Goal: Task Accomplishment & Management: Complete application form

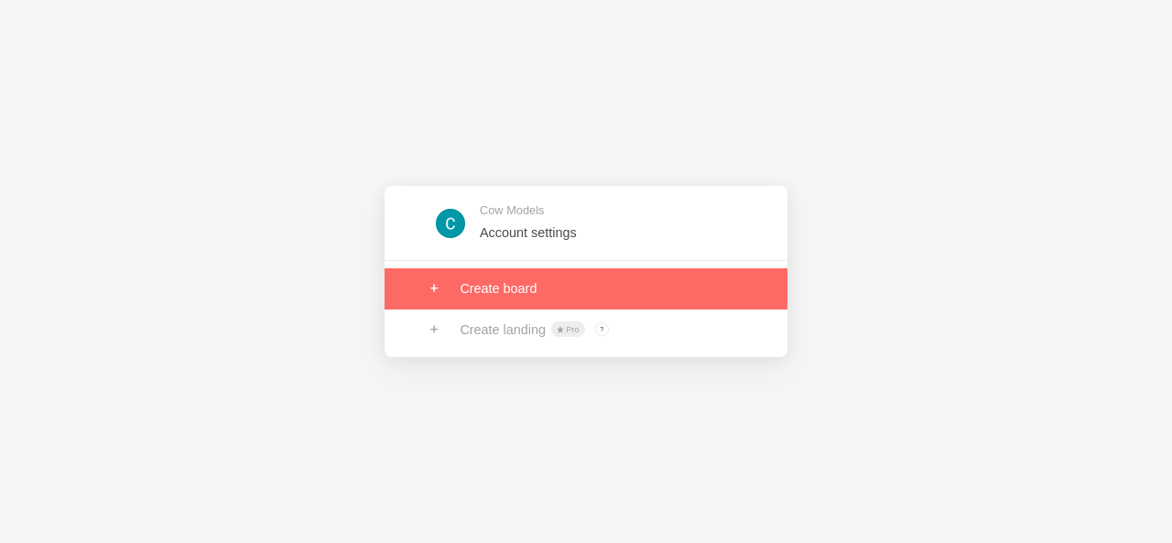
click at [503, 292] on link at bounding box center [586, 288] width 403 height 40
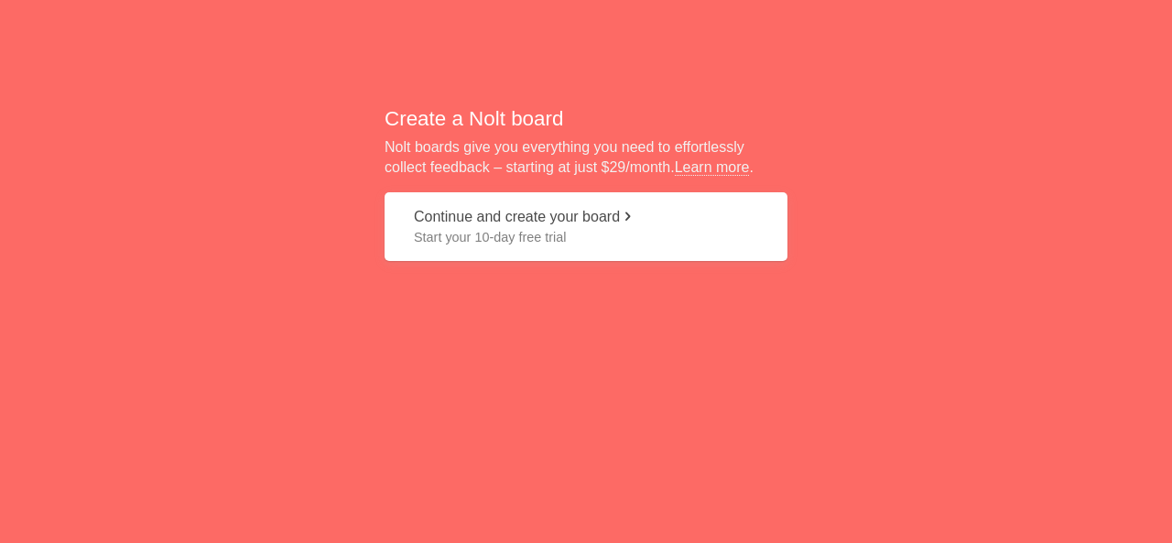
click at [558, 225] on button "Continue and create your board Start your 10-day free trial" at bounding box center [586, 226] width 403 height 69
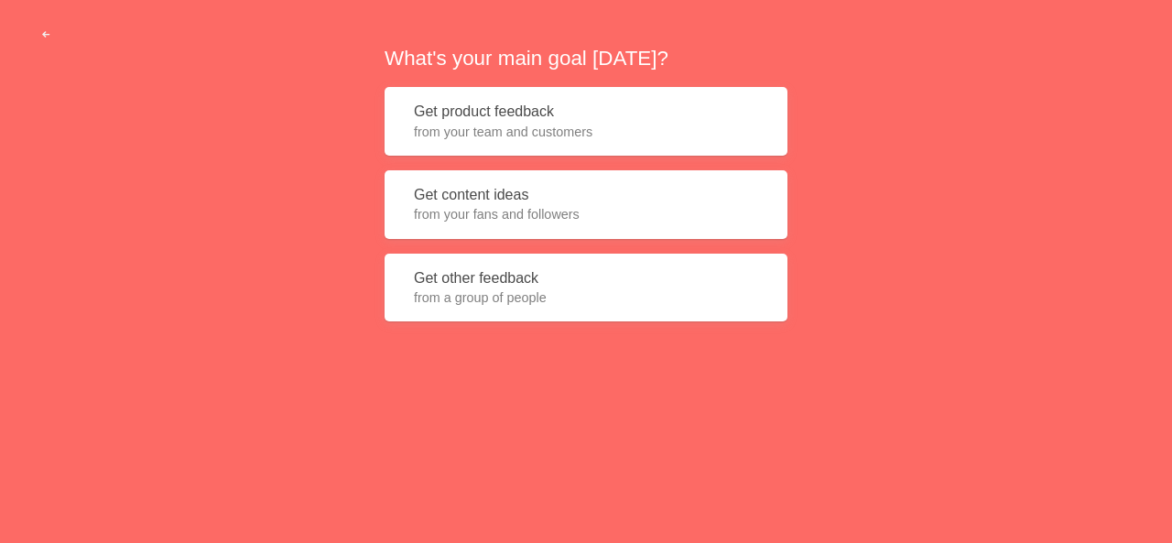
click at [492, 117] on button "Get product feedback from your team and customers" at bounding box center [586, 121] width 403 height 69
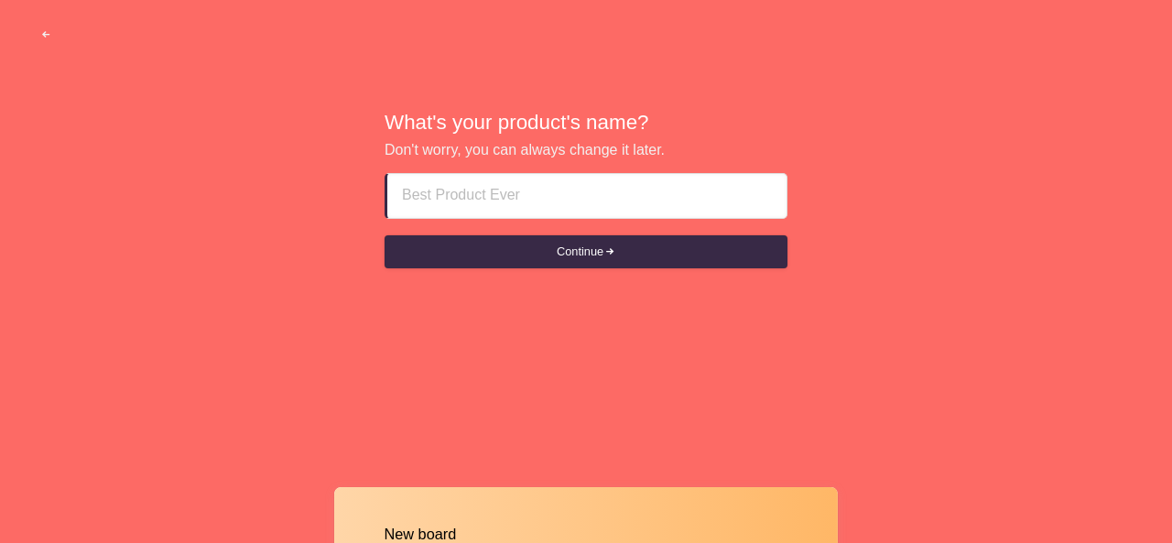
click at [627, 195] on input at bounding box center [587, 196] width 370 height 44
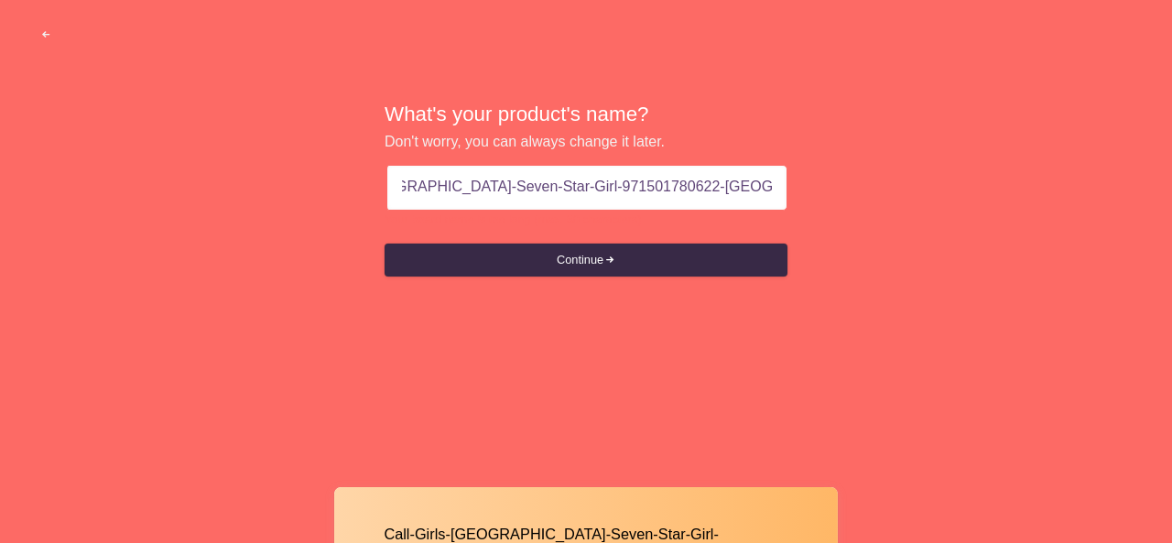
scroll to position [0, 112]
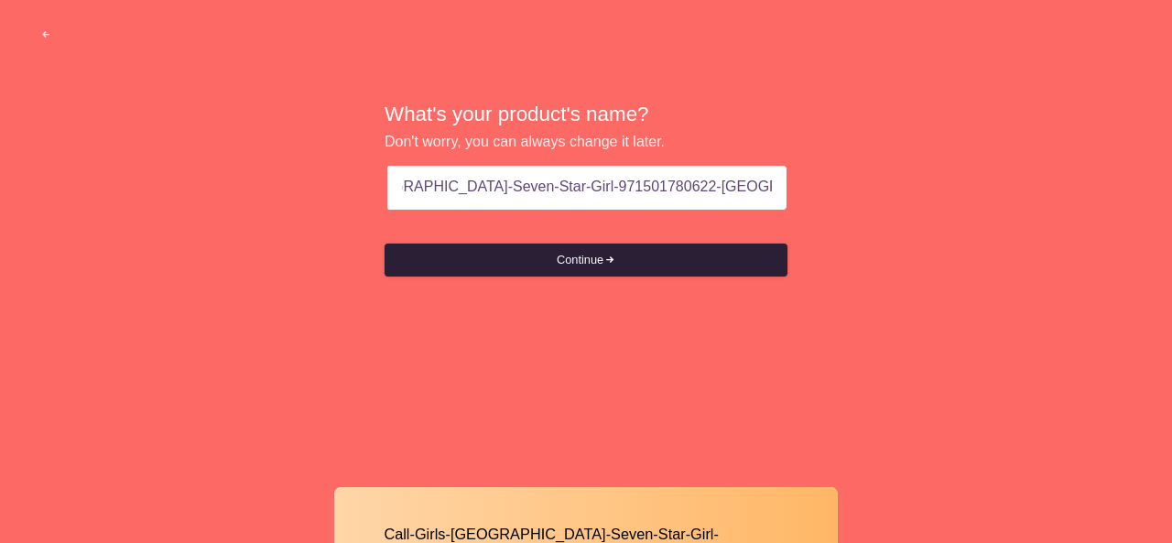
click at [561, 267] on button "Continue" at bounding box center [586, 260] width 403 height 33
click at [641, 267] on button "Continue" at bounding box center [586, 260] width 403 height 33
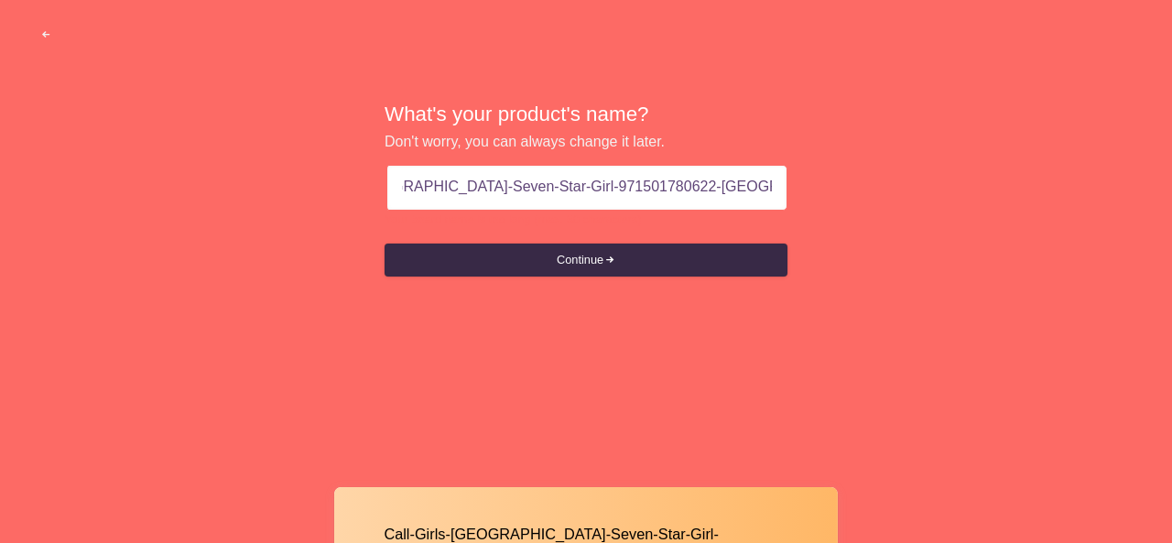
type input "Call-Girls-[GEOGRAPHIC_DATA]-Seven-Star-Girl-971501780622-[GEOGRAPHIC_DATA]-Cal…"
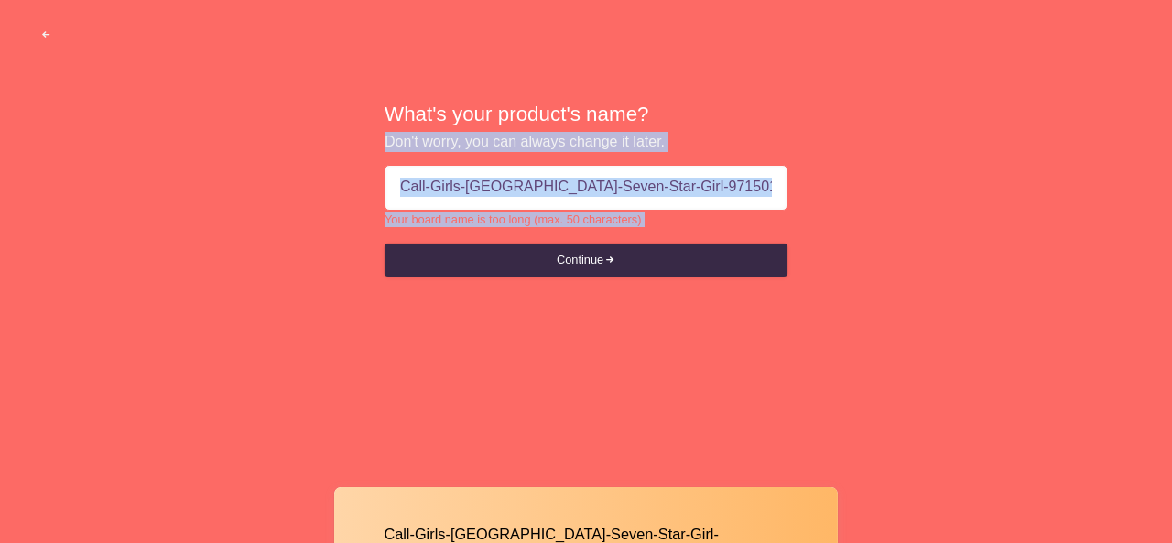
drag, startPoint x: 1171, startPoint y: 56, endPoint x: 1171, endPoint y: 273, distance: 217.1
click at [1171, 273] on div "What's your product's name? Don't worry, you can always change it later. Call-G…" at bounding box center [586, 190] width 1172 height 380
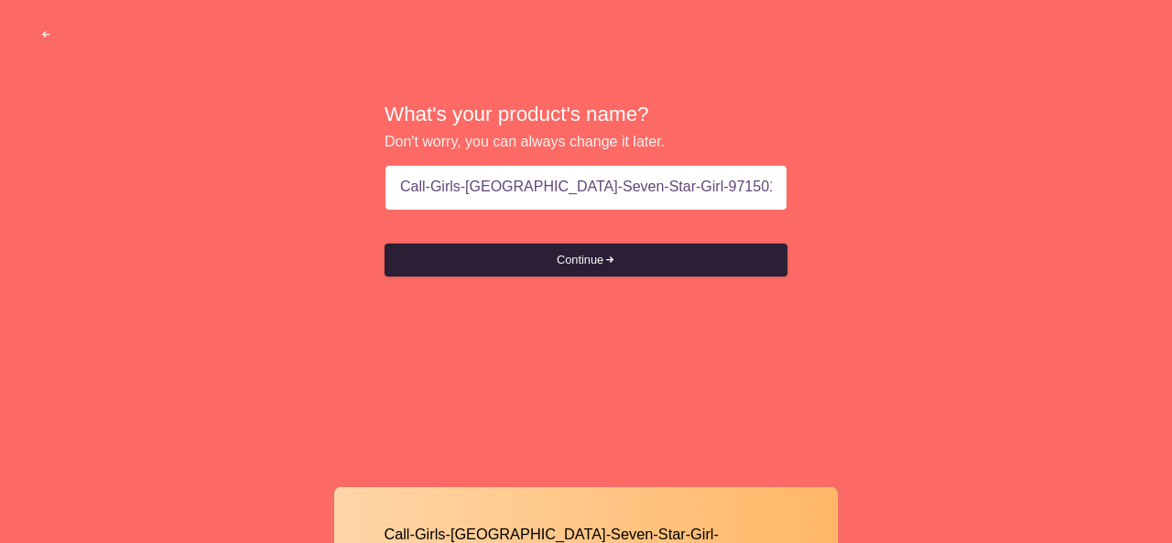
click at [576, 248] on button "Continue" at bounding box center [586, 260] width 403 height 33
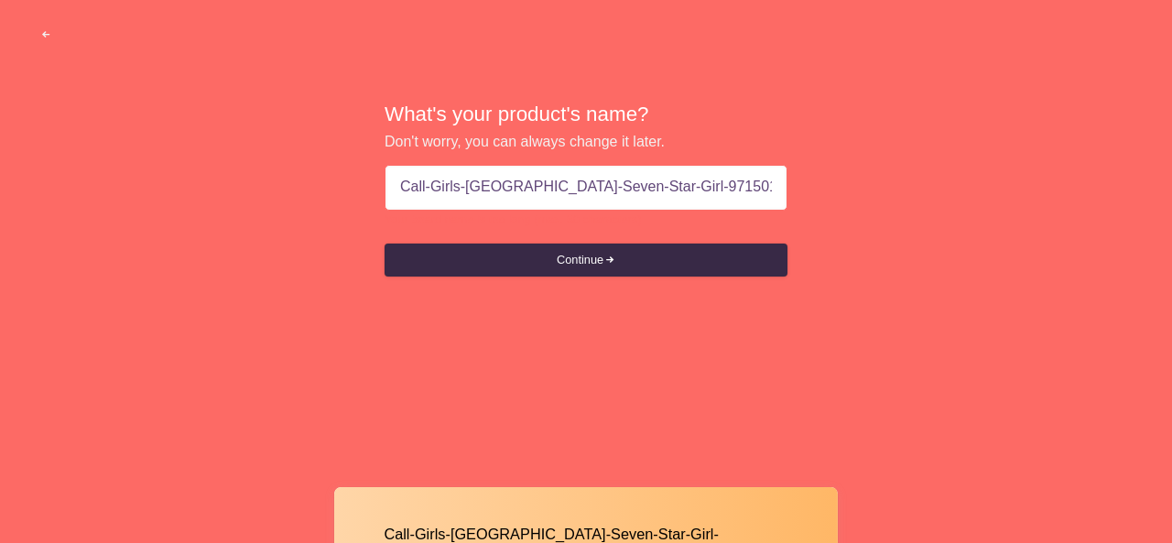
click at [384, 527] on link "Call-Girls-[GEOGRAPHIC_DATA]-Seven-Star-Girl-971501780622-[GEOGRAPHIC_DATA]-Cal…" at bounding box center [582, 546] width 397 height 38
